Goal: Task Accomplishment & Management: Use online tool/utility

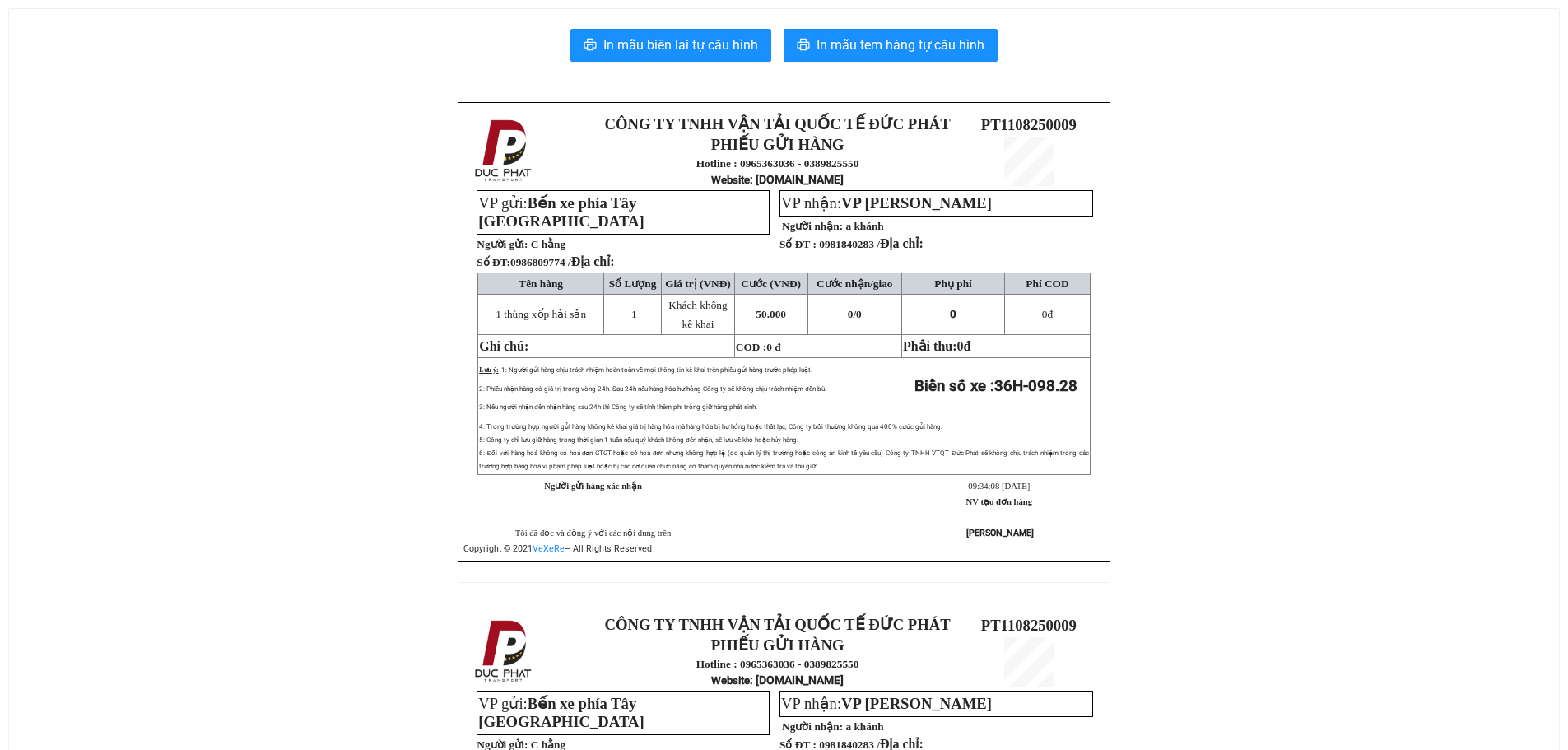
click at [899, 62] on div "In mẫu biên lai tự cấu hình In mẫu tem hàng tự cấu hình CÔNG TY TNHH VẬN TẢI QU…" at bounding box center [784, 566] width 1550 height 1114
click at [926, 44] on span "In mẫu tem hàng tự cấu hình" at bounding box center [900, 45] width 168 height 20
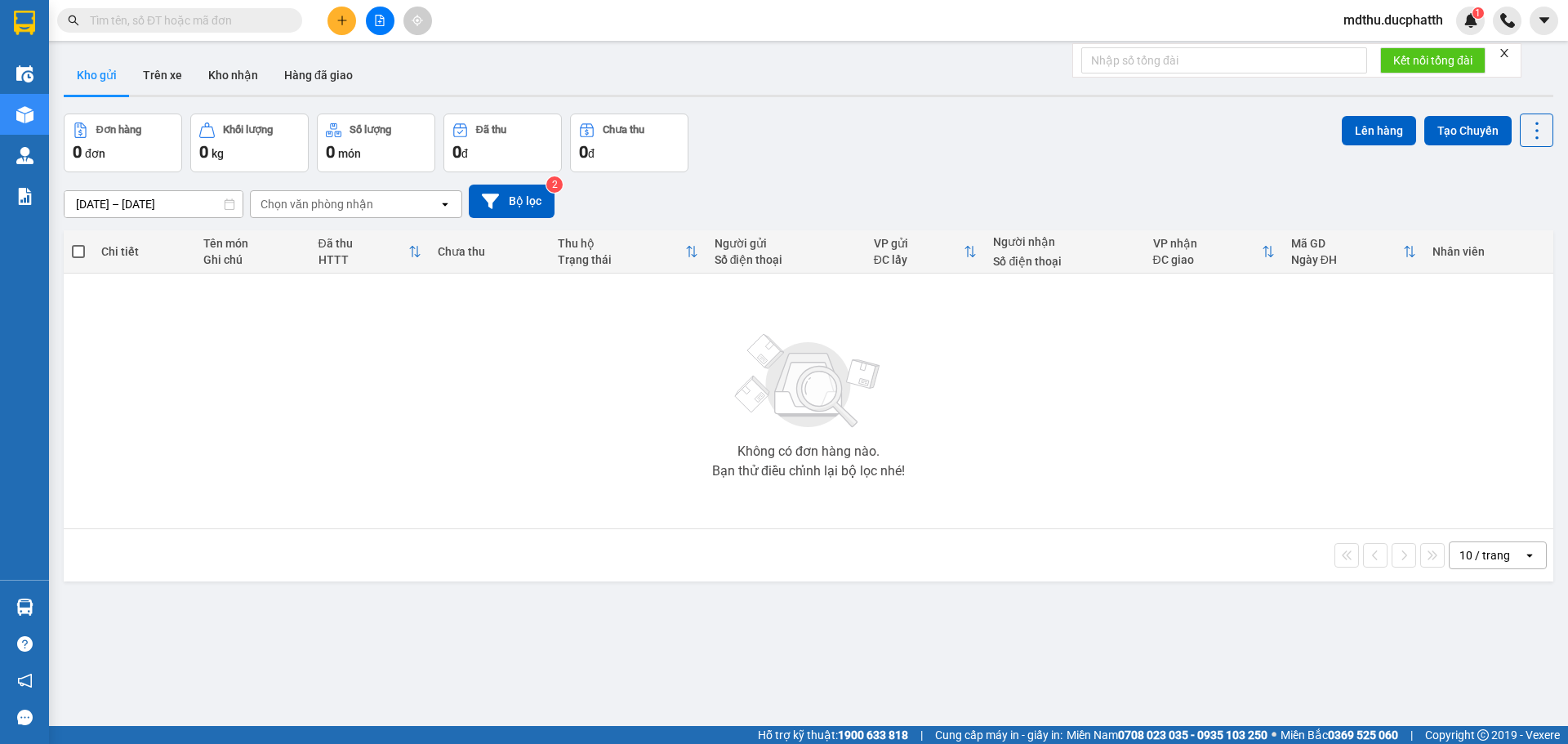
click at [201, 26] on input "text" at bounding box center [186, 21] width 192 height 18
click at [209, 12] on input "text" at bounding box center [186, 21] width 192 height 18
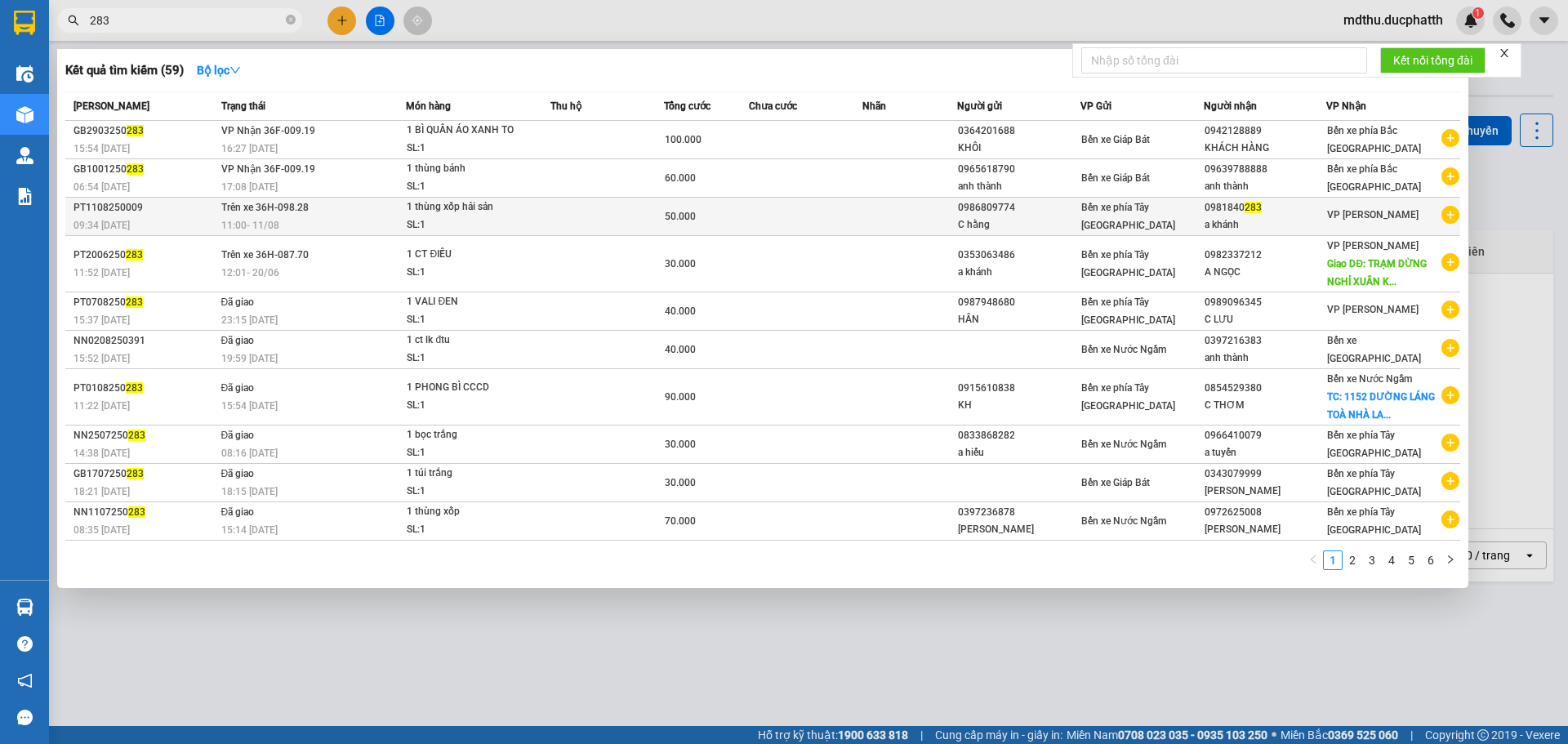
type input "283"
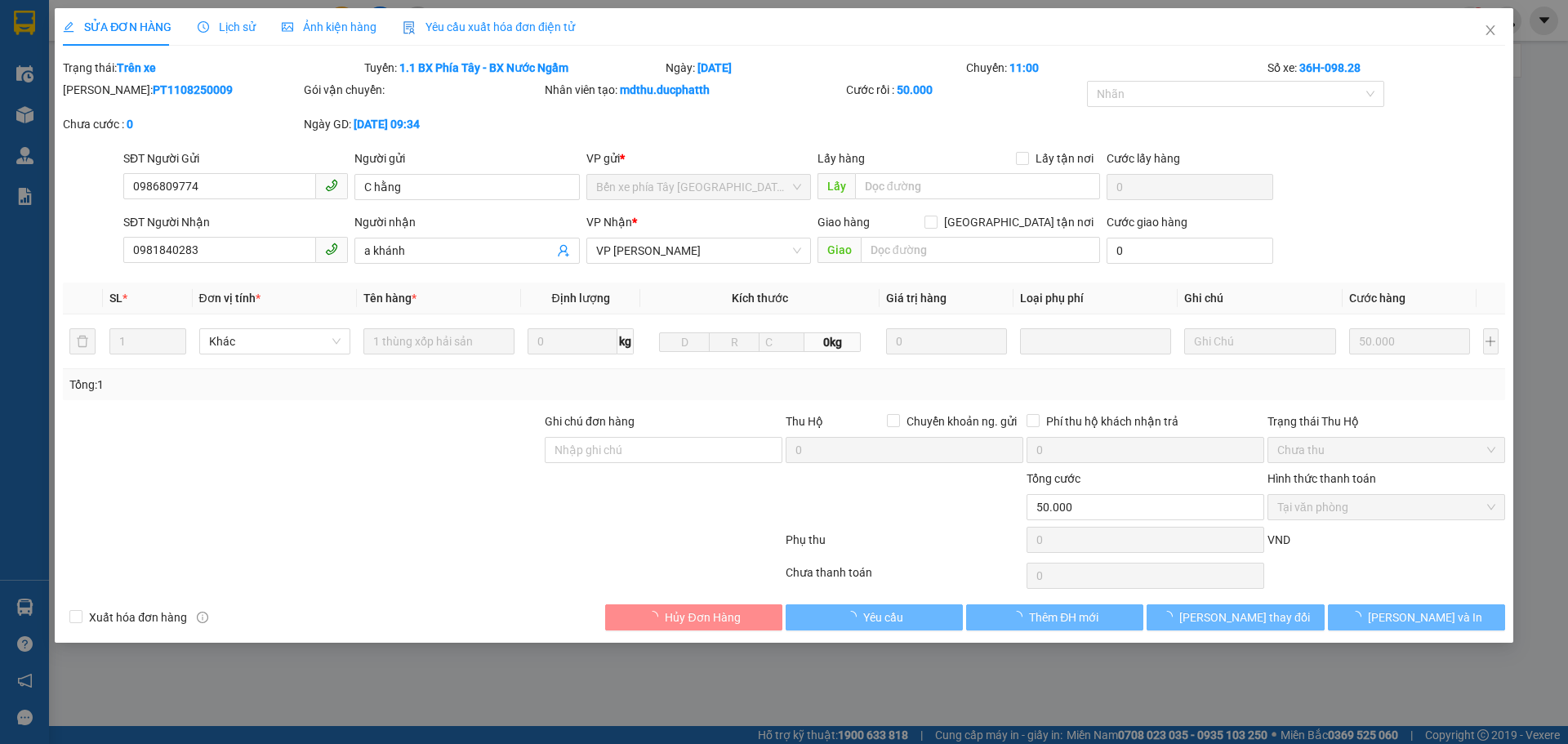
type input "0986809774"
type input "C hằng"
type input "0981840283"
type input "a khánh"
type input "50.000"
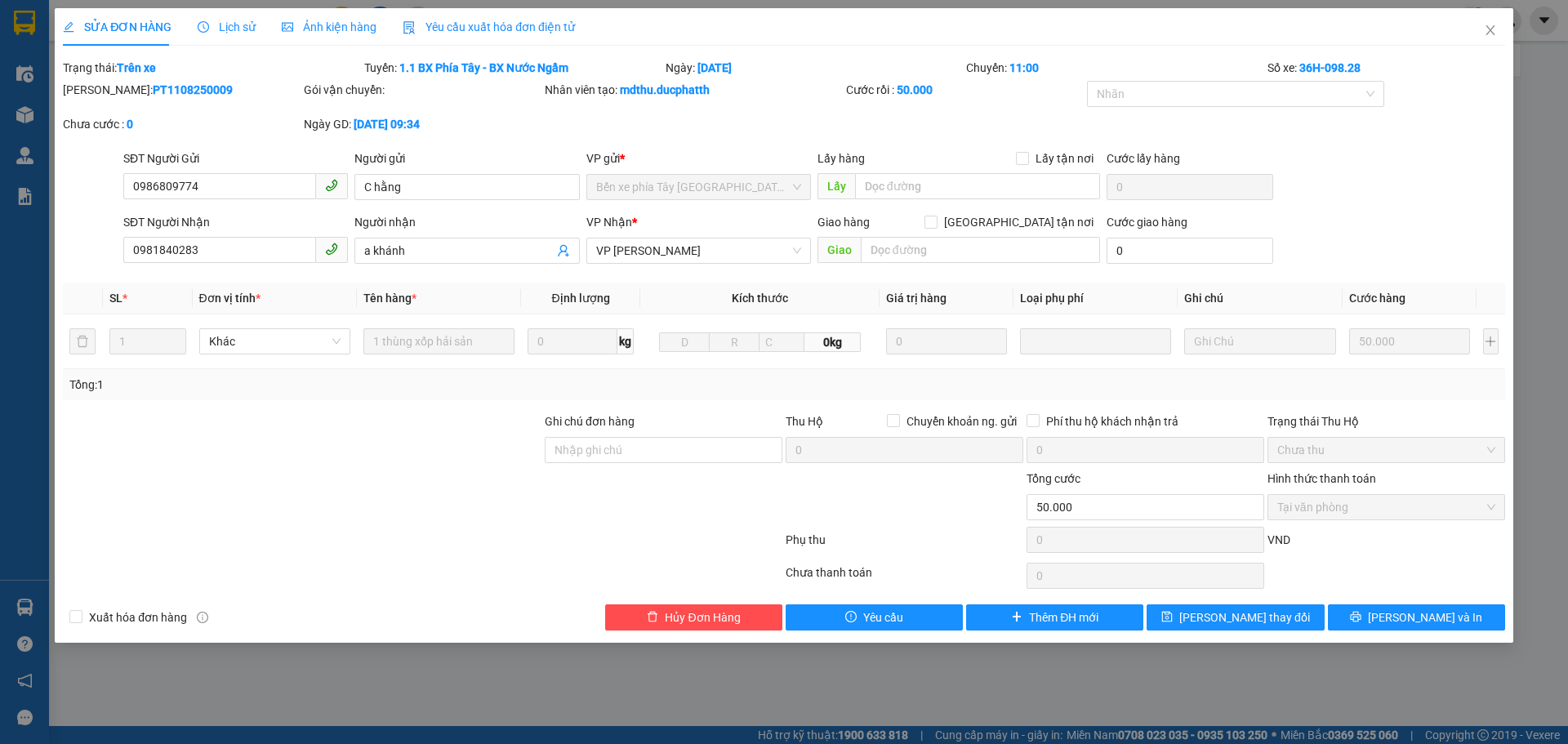
click at [1319, 237] on div "SĐT Người Nhận 0981840283 Người nhận a khánh VP Nhận * VP Ngọc Hồi Giao hàng Gi…" at bounding box center [814, 242] width 1388 height 57
click at [1335, 237] on div "SĐT Người Nhận 0981840283 Người nhận a khánh VP Nhận * VP Ngọc Hồi Giao hàng Gi…" at bounding box center [814, 242] width 1388 height 57
click at [1355, 221] on div "SĐT Người Nhận 0981840283 Người nhận a khánh VP Nhận * VP Ngọc Hồi Giao hàng Gi…" at bounding box center [814, 242] width 1388 height 57
click at [767, 395] on div "Tổng: 1" at bounding box center [784, 385] width 1442 height 31
drag, startPoint x: 849, startPoint y: 686, endPoint x: 543, endPoint y: 129, distance: 635.5
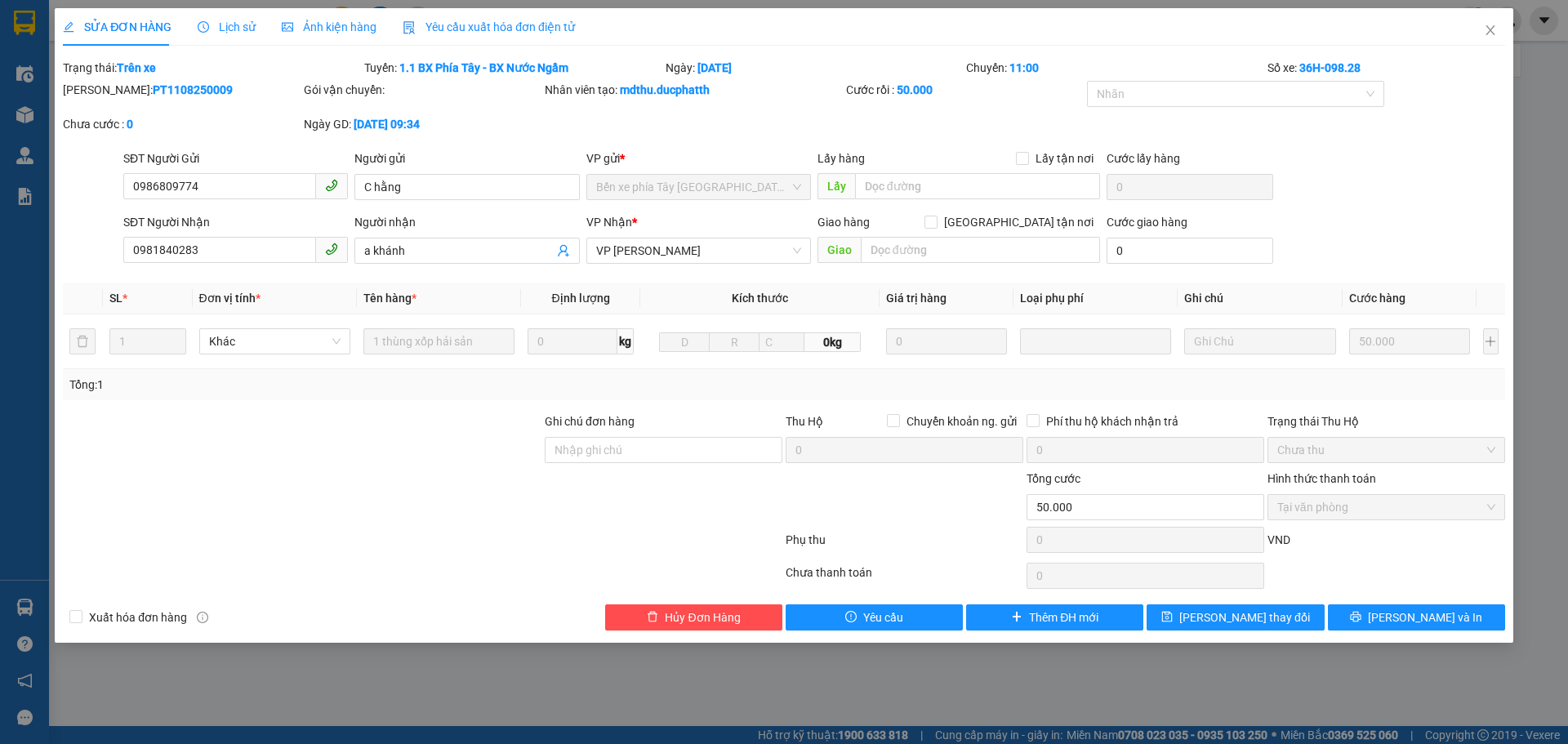
click at [845, 679] on div "SỬA ĐƠN HÀNG Lịch sử Ảnh kiện hàng Yêu cầu xuất hóa đơn điện tử Total Paid Fee …" at bounding box center [784, 372] width 1568 height 744
